Goal: Transaction & Acquisition: Book appointment/travel/reservation

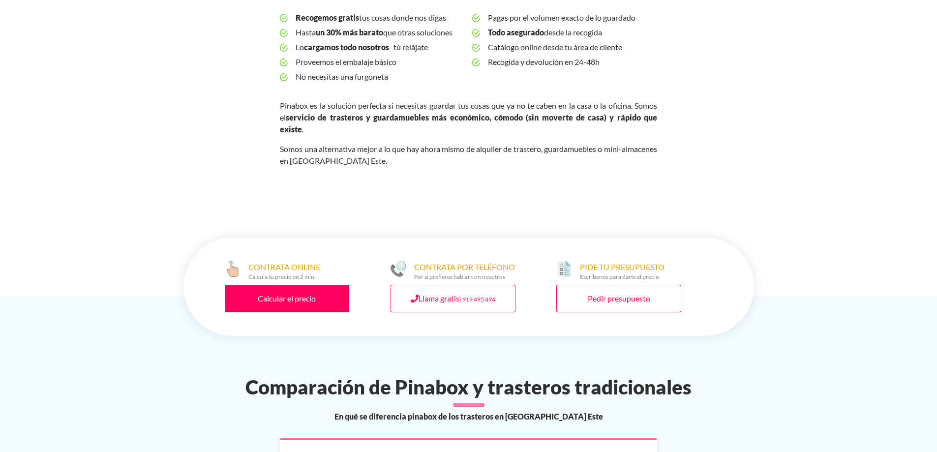
scroll to position [393, 0]
click at [305, 284] on link "Calcular el precio" at bounding box center [287, 298] width 125 height 28
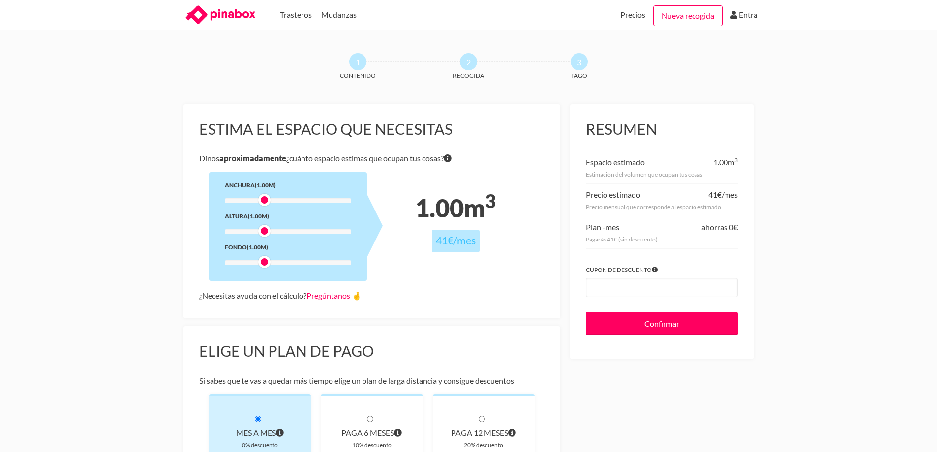
click at [425, 210] on span "1.00" at bounding box center [439, 208] width 49 height 30
drag, startPoint x: 267, startPoint y: 202, endPoint x: 279, endPoint y: 203, distance: 12.8
click at [279, 203] on div at bounding box center [275, 200] width 12 height 12
click at [308, 200] on div at bounding box center [288, 200] width 126 height 5
click at [308, 199] on div at bounding box center [310, 200] width 12 height 12
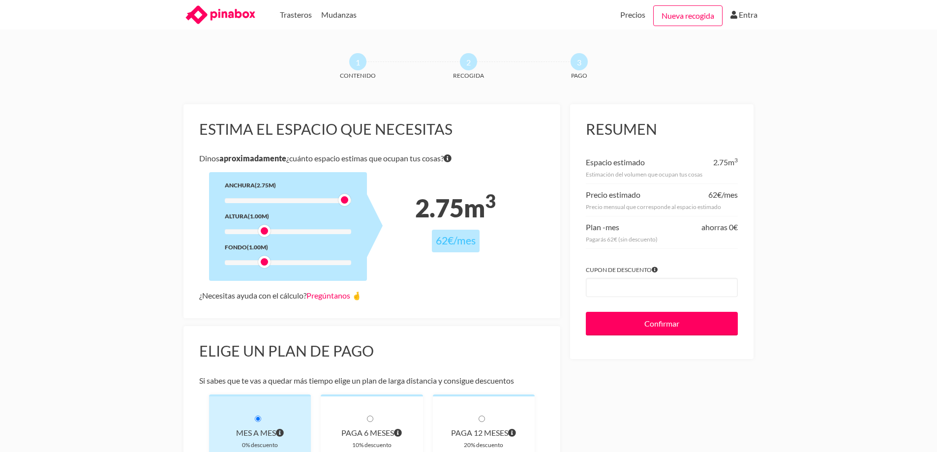
click at [339, 198] on div at bounding box center [288, 200] width 126 height 5
click at [347, 236] on div "Anchura (2.75m) Altura (1.00m) Fondo (1.00m)" at bounding box center [288, 226] width 158 height 109
click at [347, 231] on div at bounding box center [288, 231] width 126 height 5
click at [281, 261] on div at bounding box center [288, 262] width 126 height 5
click at [330, 197] on div "Anchura (2.75m) Altura (3.00m) Fondo (1.50m)" at bounding box center [288, 226] width 158 height 109
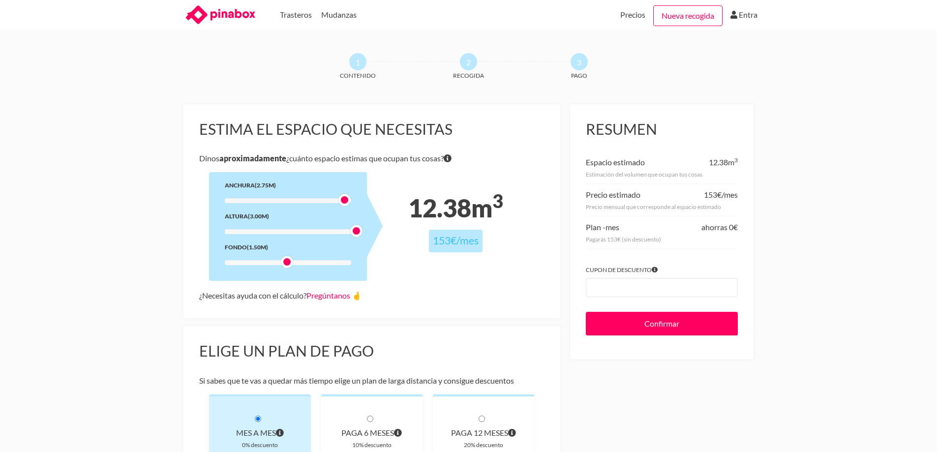
click at [299, 203] on div at bounding box center [288, 200] width 126 height 5
click at [309, 202] on div at bounding box center [288, 200] width 126 height 5
click at [355, 229] on div at bounding box center [356, 231] width 12 height 12
click at [319, 229] on div at bounding box center [288, 231] width 126 height 5
click at [320, 229] on div at bounding box center [322, 231] width 12 height 12
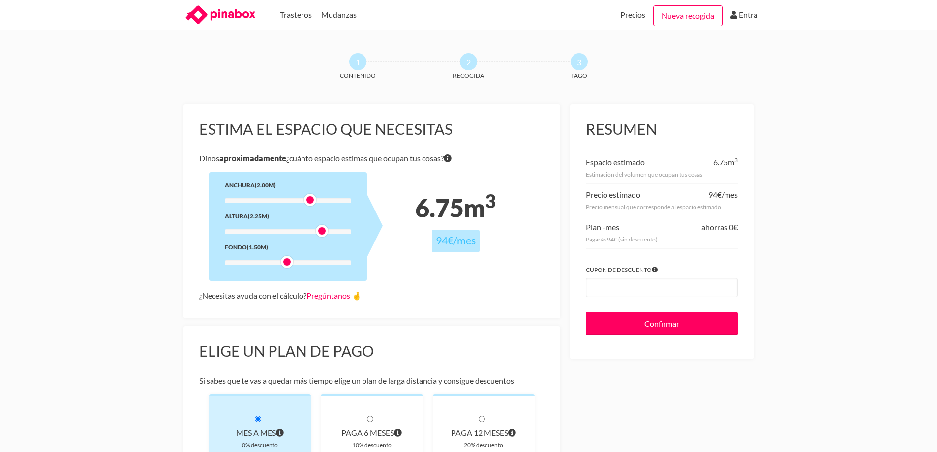
click at [348, 230] on div at bounding box center [288, 231] width 126 height 5
click at [330, 231] on div at bounding box center [288, 231] width 126 height 5
click at [324, 200] on div at bounding box center [288, 200] width 126 height 5
click at [301, 261] on div at bounding box center [288, 262] width 126 height 5
click at [302, 230] on div at bounding box center [288, 231] width 126 height 5
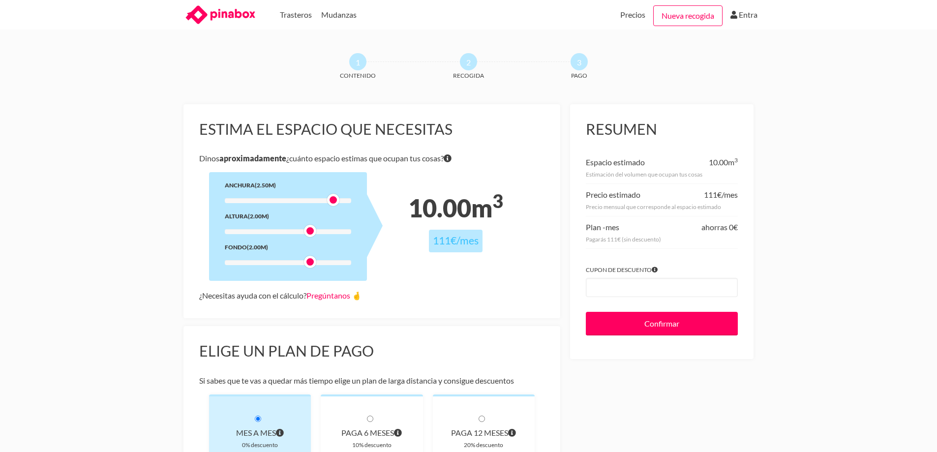
click at [319, 201] on div at bounding box center [288, 200] width 126 height 5
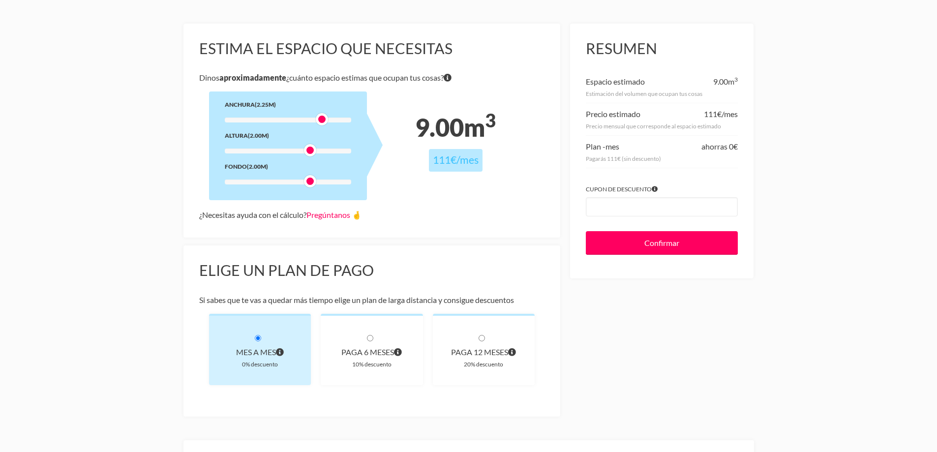
scroll to position [98, 0]
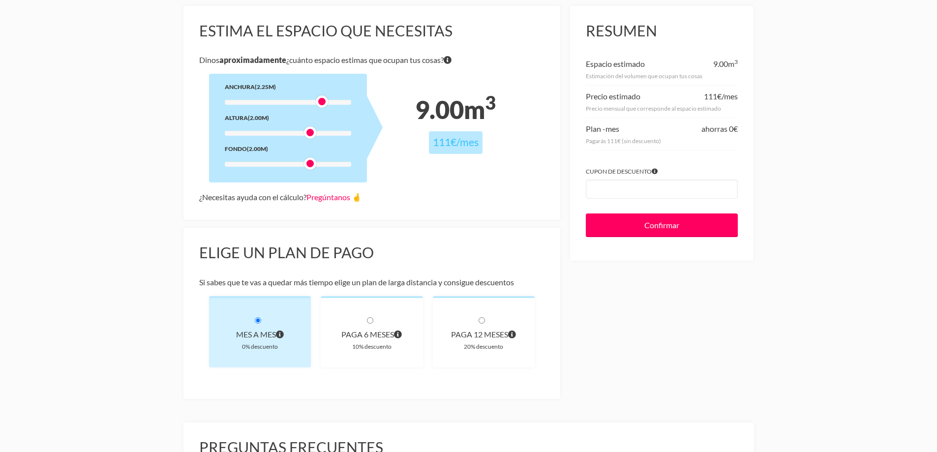
click at [330, 164] on div at bounding box center [288, 164] width 126 height 5
click at [304, 102] on div at bounding box center [288, 102] width 126 height 5
click at [308, 102] on div at bounding box center [310, 101] width 12 height 12
click at [314, 99] on div at bounding box center [310, 101] width 12 height 12
click at [318, 99] on div "Anchura (2.00m) Altura (2.00m) Fondo (2.50m)" at bounding box center [288, 128] width 158 height 109
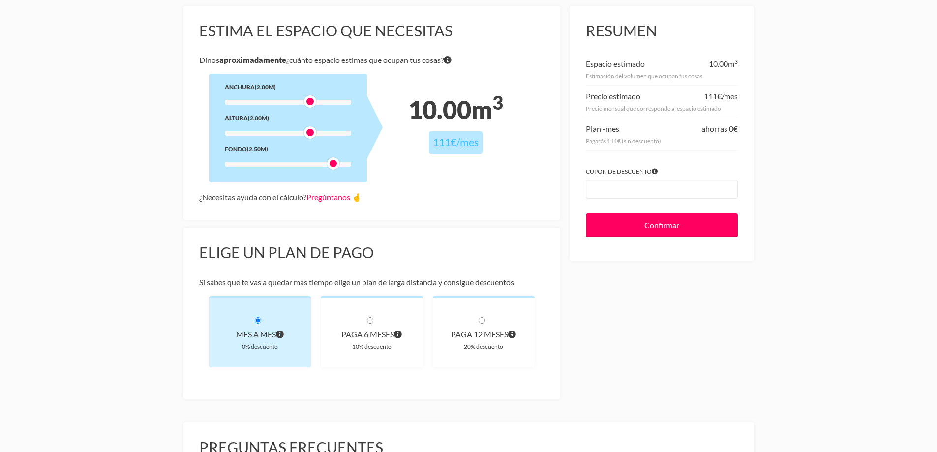
click at [320, 101] on div at bounding box center [288, 102] width 126 height 5
click at [299, 101] on div at bounding box center [288, 102] width 126 height 5
click at [312, 133] on div at bounding box center [310, 132] width 12 height 12
click at [318, 162] on div at bounding box center [288, 164] width 126 height 5
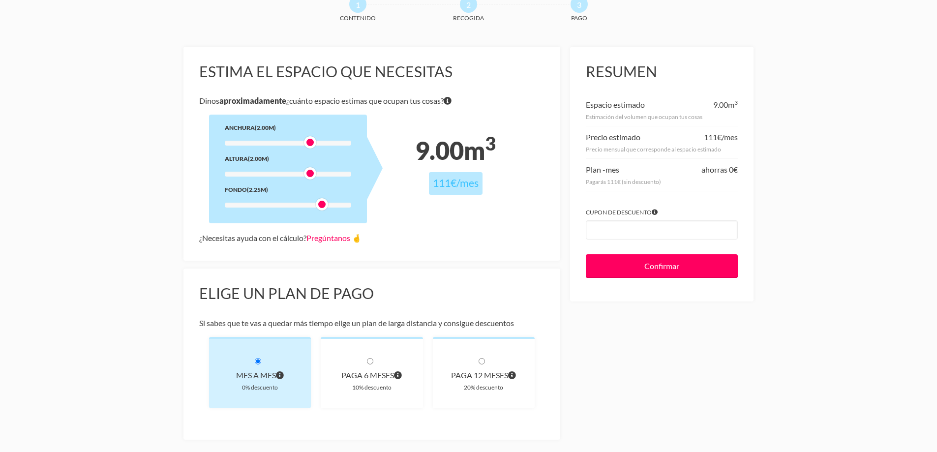
scroll to position [148, 0]
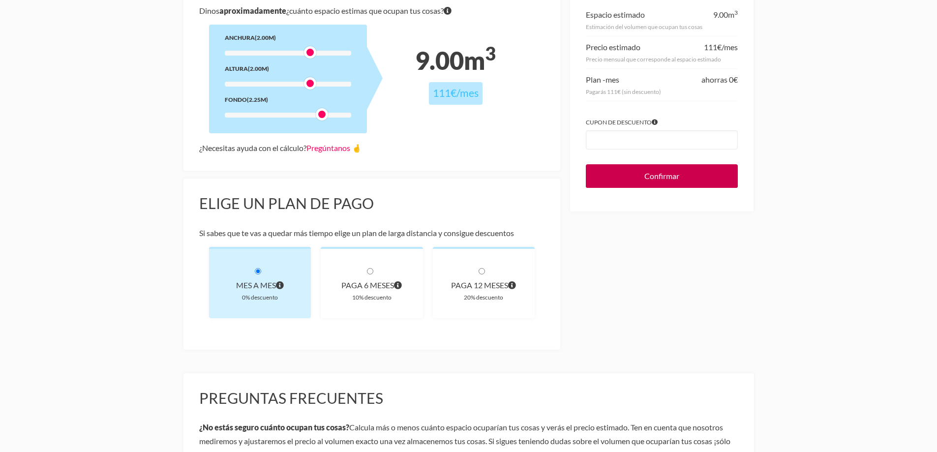
click at [671, 177] on input "Confirmar" at bounding box center [662, 176] width 152 height 24
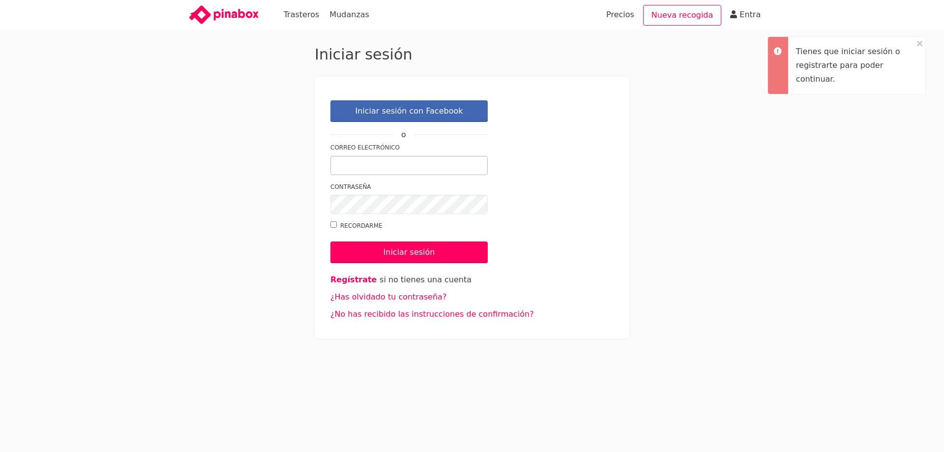
click at [417, 161] on input "Correo electrónico" at bounding box center [408, 165] width 157 height 19
type input "elsevillanito1@gmail.com"
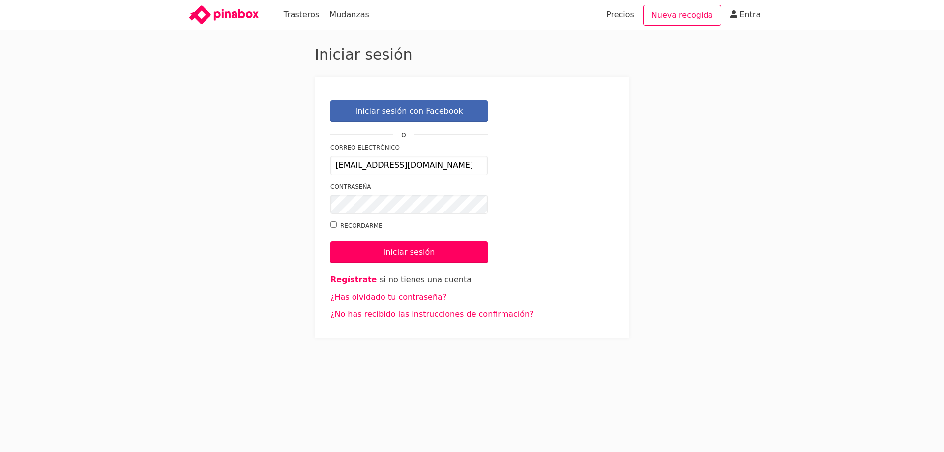
click at [334, 225] on input "Recordarme" at bounding box center [333, 224] width 6 height 6
checkbox input "true"
click at [406, 254] on input "Iniciar sesión" at bounding box center [408, 252] width 157 height 22
click at [633, 14] on link "Precios" at bounding box center [620, 15] width 28 height 30
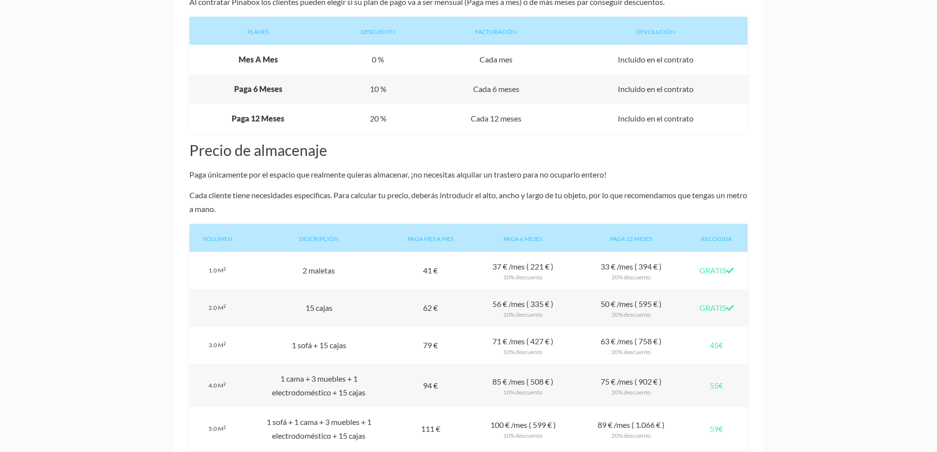
scroll to position [590, 0]
